Goal: Transaction & Acquisition: Purchase product/service

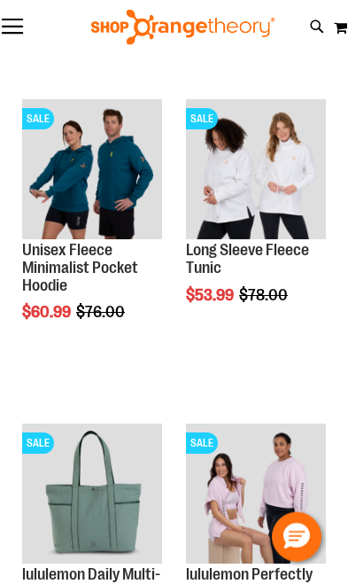
scroll to position [210, 0]
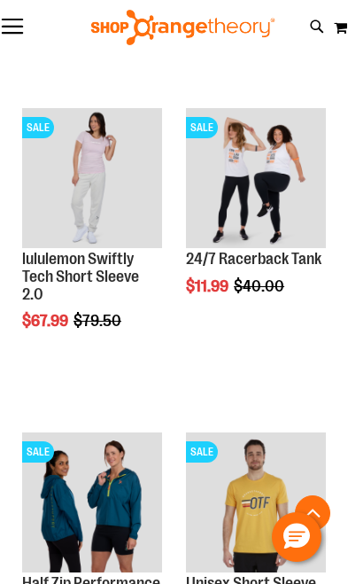
scroll to position [1496, 0]
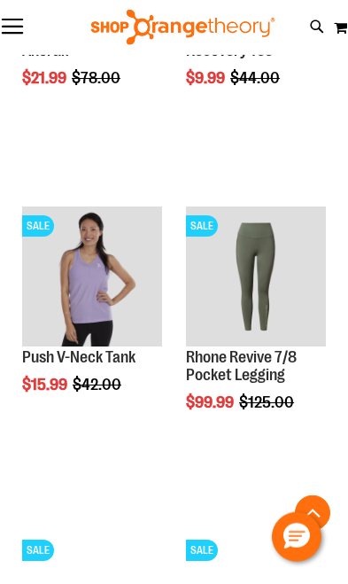
scroll to position [2048, 0]
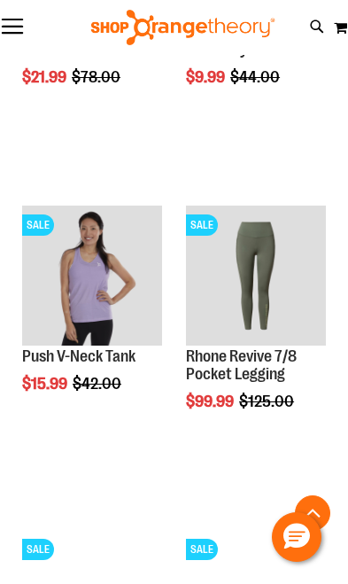
click at [103, 267] on img "product" at bounding box center [92, 275] width 140 height 140
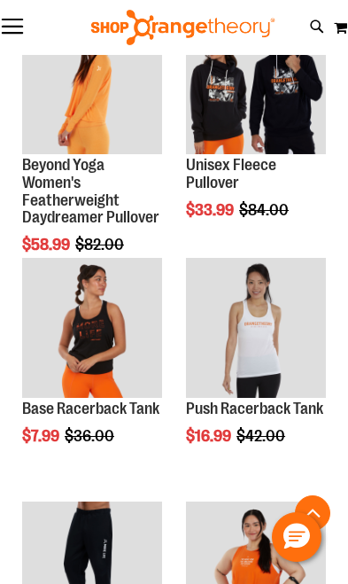
scroll to position [3036, 0]
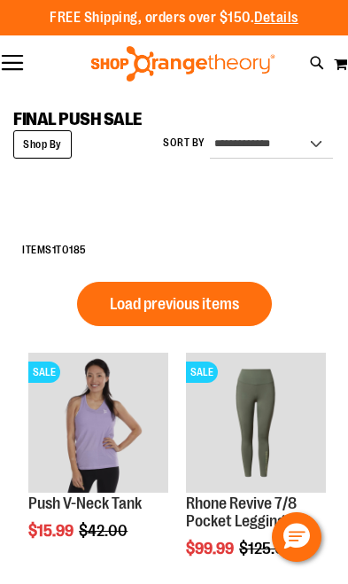
click at [7, 27] on div "FREE Shipping, orders over $150. Details To order the Spring Dri Tri event bund…" at bounding box center [174, 17] width 348 height 35
click at [23, 63] on button "Toggle Nav" at bounding box center [12, 64] width 25 height 18
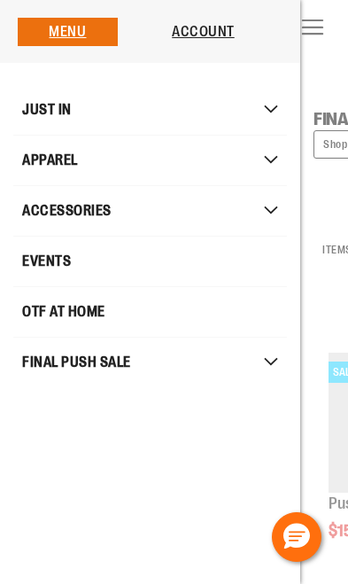
click at [284, 107] on span "Mobile menu" at bounding box center [283, 110] width 18 height 10
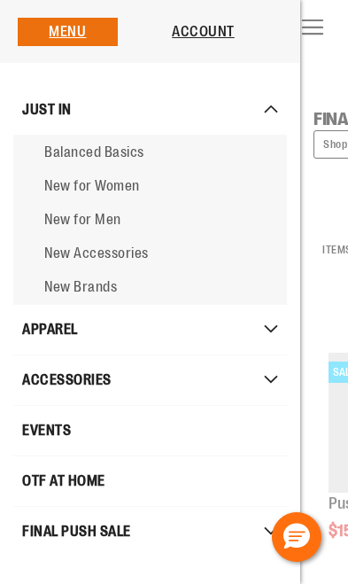
click at [120, 196] on link "New for Women" at bounding box center [150, 186] width 274 height 34
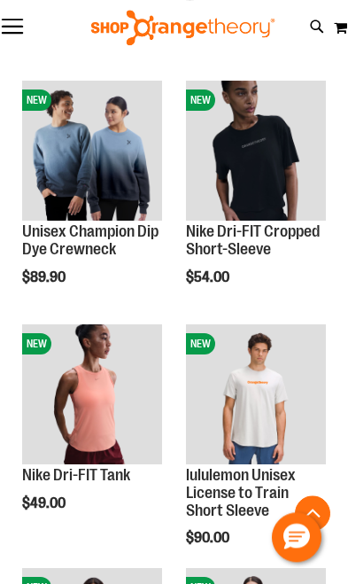
scroll to position [750, 0]
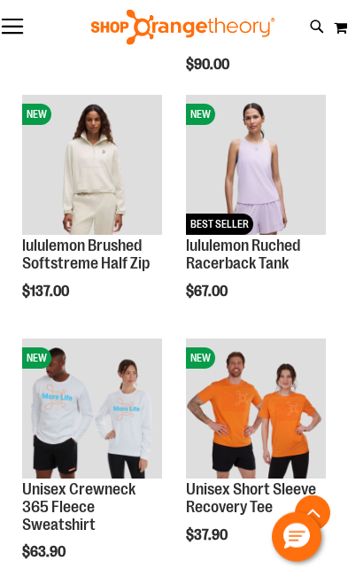
scroll to position [1189, 0]
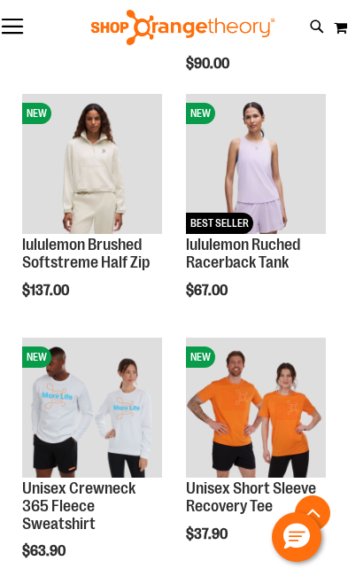
click at [290, 148] on img "product" at bounding box center [256, 164] width 140 height 140
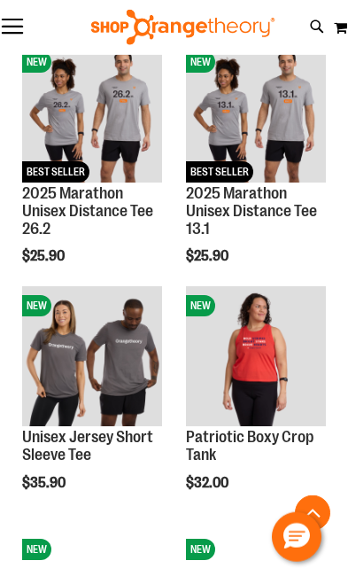
scroll to position [2949, 0]
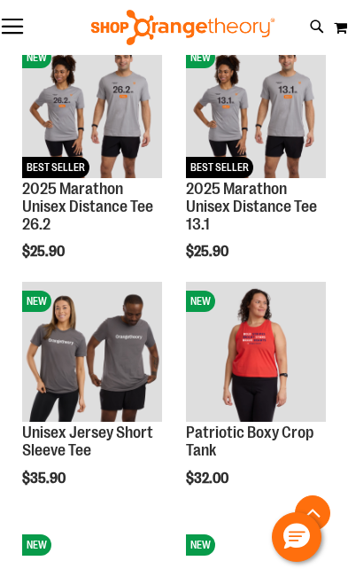
click at [281, 335] on img "product" at bounding box center [256, 352] width 140 height 140
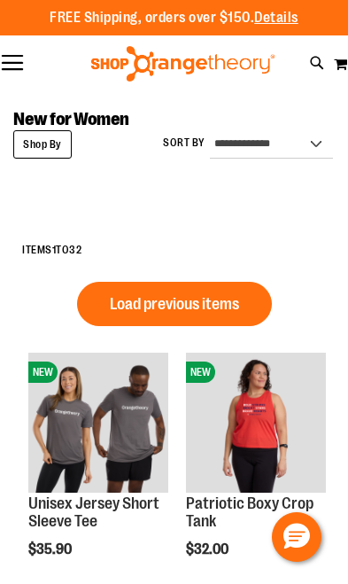
click at [31, 34] on div "FREE Shipping, orders over $150. Details To order the Spring Dri Tri event bund…" at bounding box center [174, 17] width 348 height 35
click at [23, 61] on button "Toggle Nav" at bounding box center [12, 64] width 25 height 18
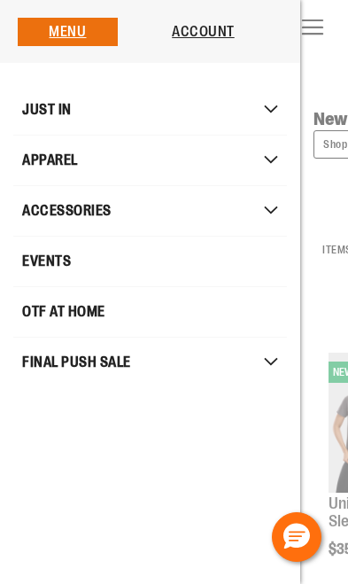
click at [279, 157] on span "Mobile menu" at bounding box center [283, 161] width 18 height 10
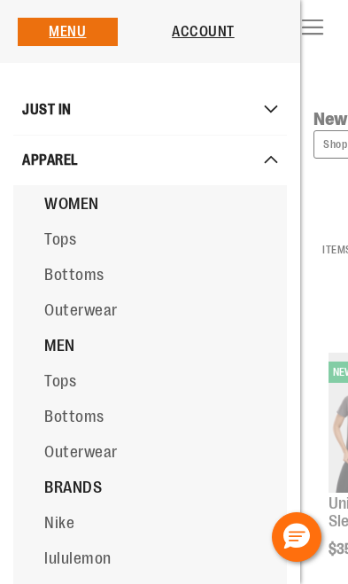
click at [86, 248] on link "Tops" at bounding box center [187, 238] width 348 height 35
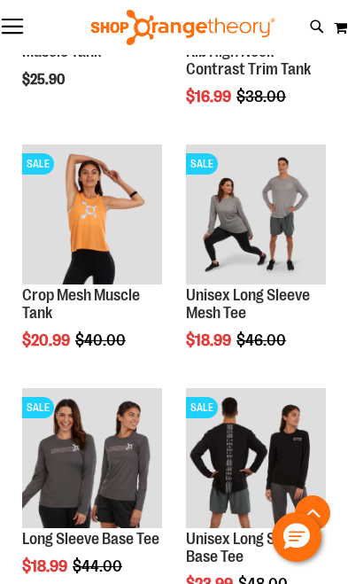
scroll to position [407, 0]
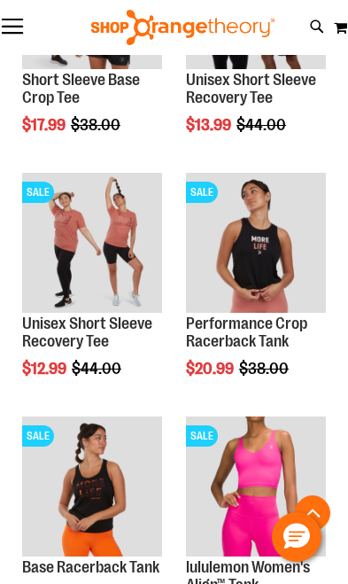
scroll to position [1111, 0]
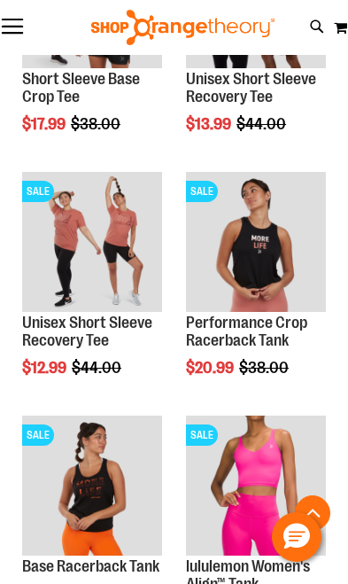
click at [295, 244] on img "product" at bounding box center [256, 242] width 140 height 140
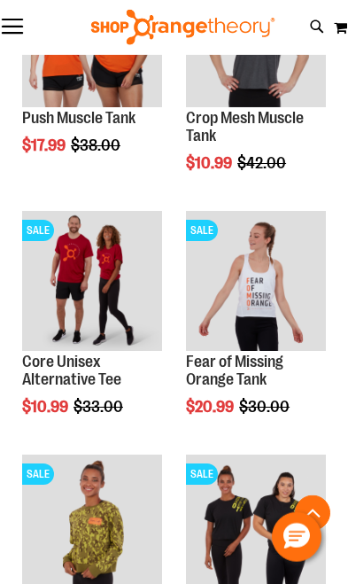
scroll to position [2778, 0]
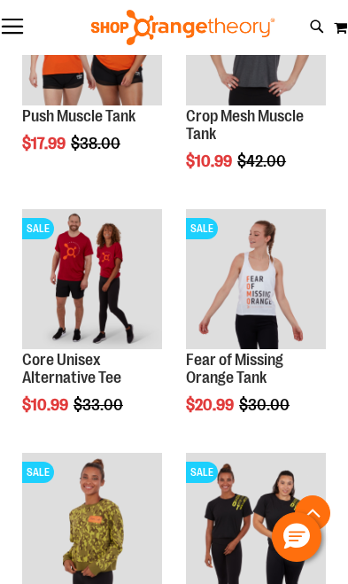
click at [294, 278] on img "product" at bounding box center [256, 279] width 140 height 140
